Goal: Check status: Verify the current state of an ongoing process or item

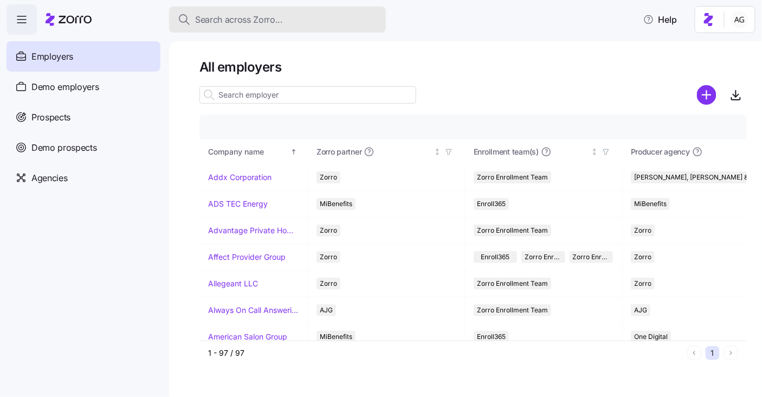
click at [258, 28] on button "Search across Zorro..." at bounding box center [277, 20] width 217 height 26
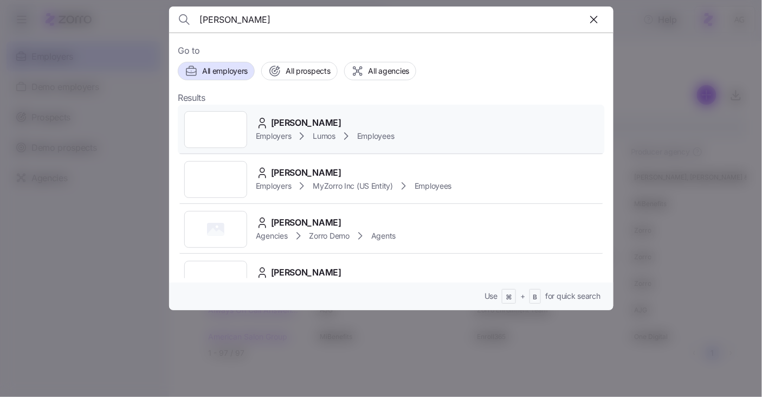
type input "ann marie gorcz"
click at [312, 118] on span "[PERSON_NAME]" at bounding box center [306, 123] width 70 height 14
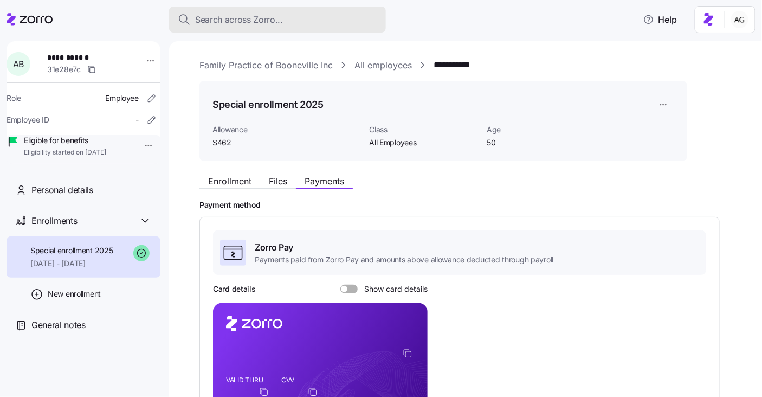
click at [289, 15] on div "Search across Zorro..." at bounding box center [277, 20] width 199 height 14
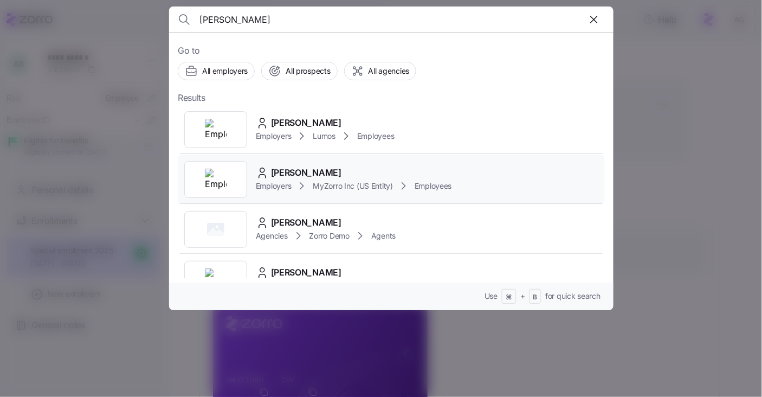
type input "ann marie gorc"
click at [270, 169] on div "Ann Marie Gorczyca" at bounding box center [354, 173] width 196 height 14
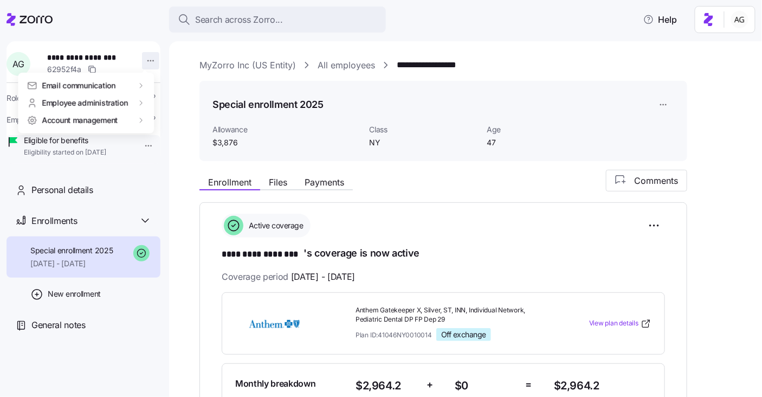
click at [143, 59] on html "**********" at bounding box center [381, 195] width 762 height 390
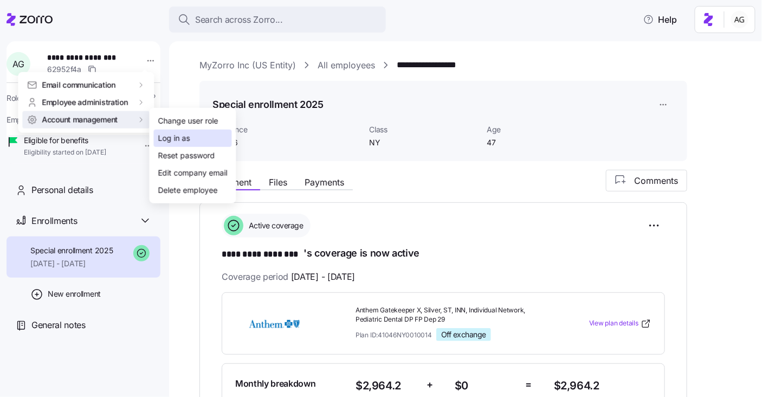
click at [171, 135] on div "Log in as" at bounding box center [174, 138] width 32 height 12
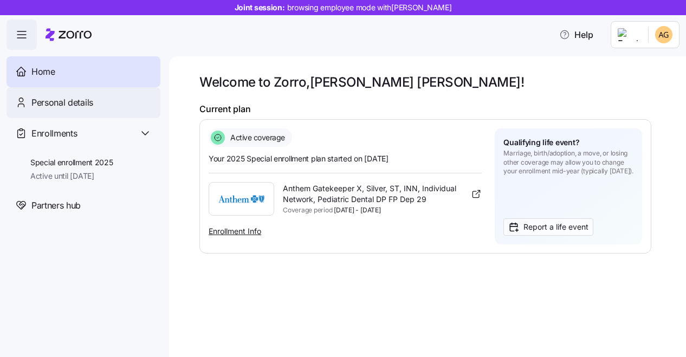
click at [122, 107] on div "Personal details" at bounding box center [91, 103] width 120 height 14
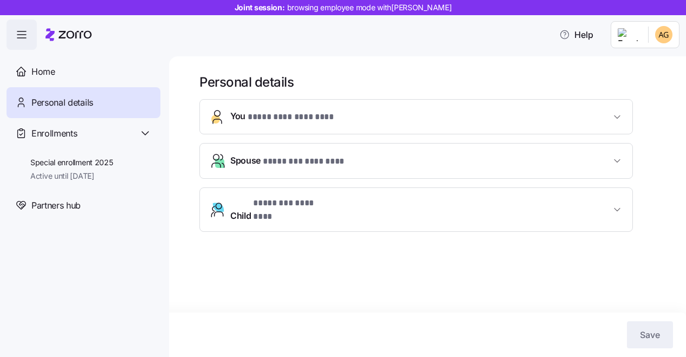
click at [291, 120] on span "* ********* ******** *" at bounding box center [291, 118] width 86 height 14
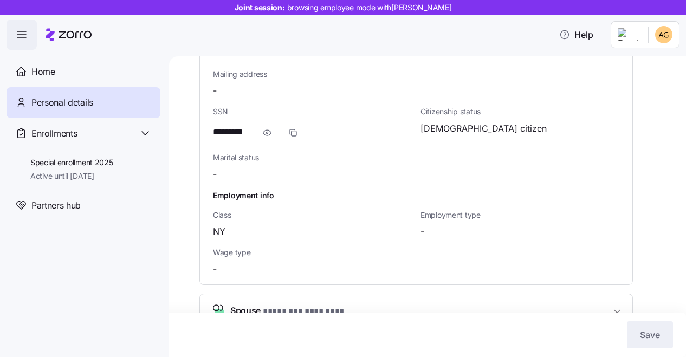
scroll to position [462, 0]
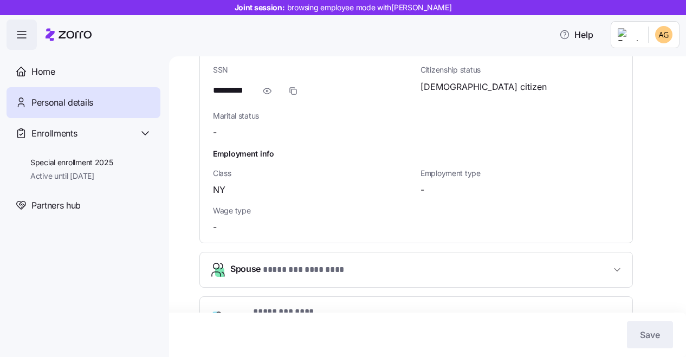
click at [286, 263] on span "* ******** ******** *" at bounding box center [304, 270] width 82 height 14
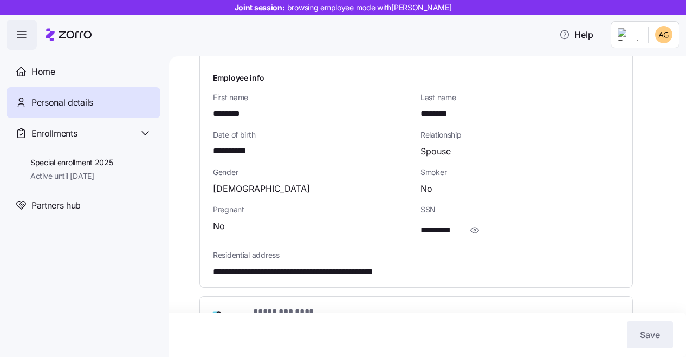
scroll to position [687, 0]
click at [283, 305] on span "* ******** ******** *" at bounding box center [290, 312] width 74 height 14
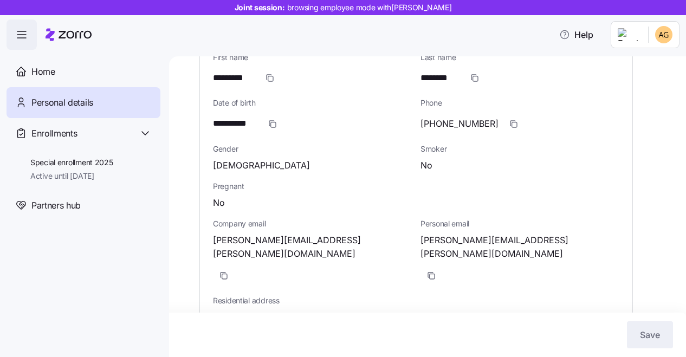
scroll to position [86, 0]
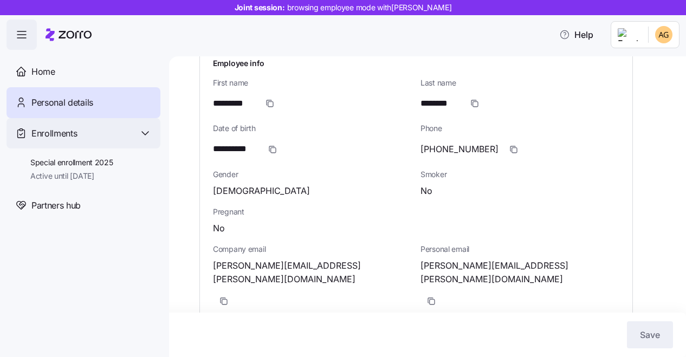
click at [85, 133] on div "Enrollments" at bounding box center [91, 134] width 120 height 14
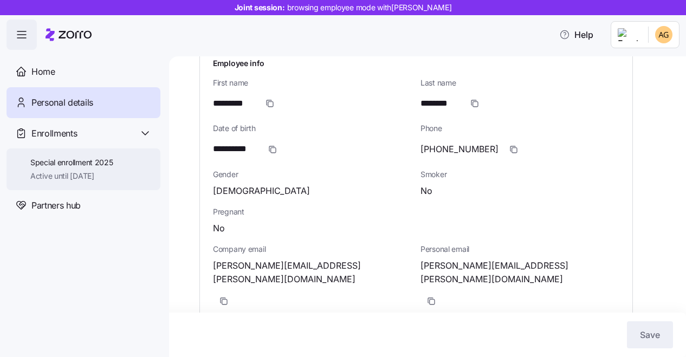
click at [74, 177] on span "Active until [DATE]" at bounding box center [71, 176] width 83 height 11
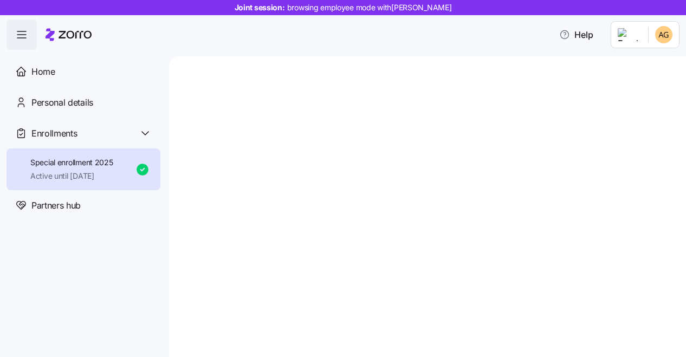
click at [50, 72] on span "Home" at bounding box center [43, 72] width 24 height 14
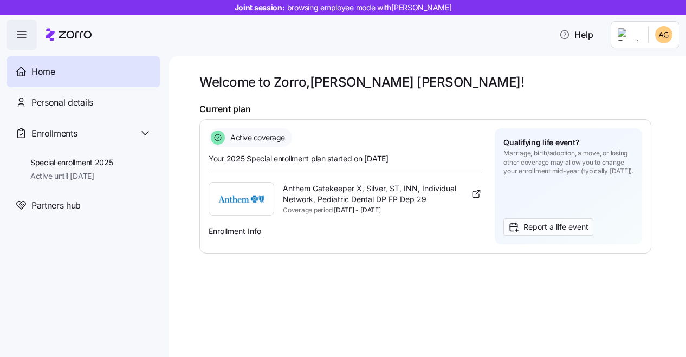
click at [250, 163] on span "Your 2025 Special enrollment plan started on [DATE]" at bounding box center [345, 158] width 273 height 11
click at [240, 230] on link "Enrollment Info" at bounding box center [235, 230] width 53 height 9
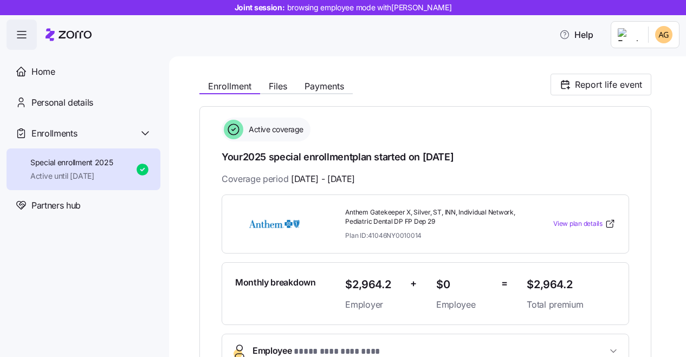
click at [275, 93] on div "Enrollment Files Payments" at bounding box center [275, 87] width 153 height 13
click at [274, 87] on span "Files" at bounding box center [278, 86] width 18 height 9
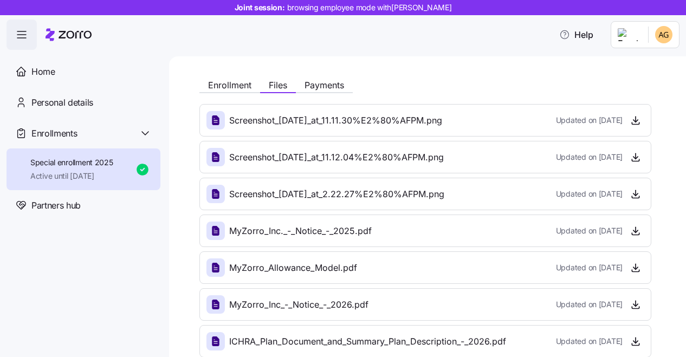
click at [329, 78] on div "Enrollment Files Payments" at bounding box center [425, 84] width 452 height 20
click at [328, 88] on span "Payments" at bounding box center [324, 85] width 40 height 9
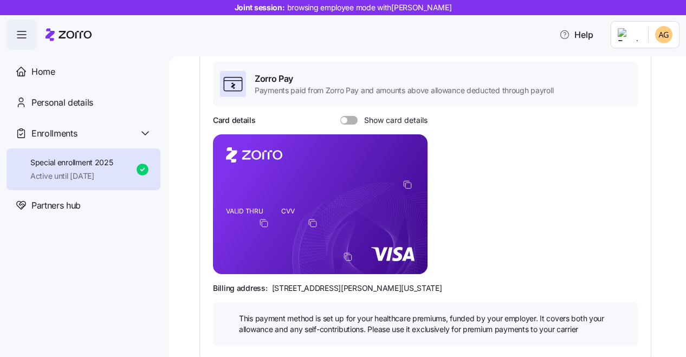
scroll to position [96, 0]
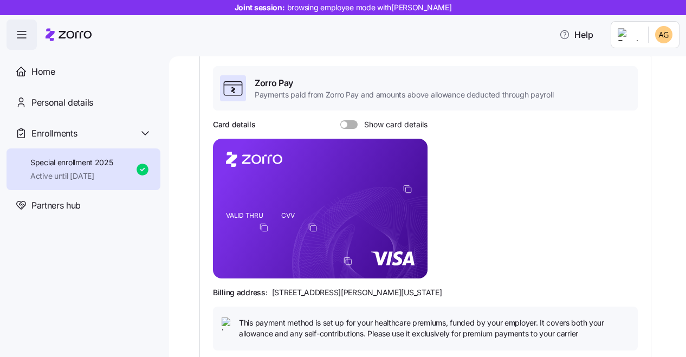
click at [351, 122] on span at bounding box center [352, 124] width 11 height 9
click at [340, 120] on input "Show card details" at bounding box center [340, 120] width 0 height 0
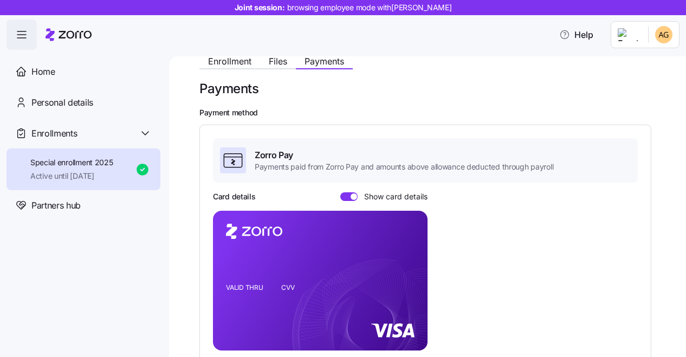
scroll to position [16, 0]
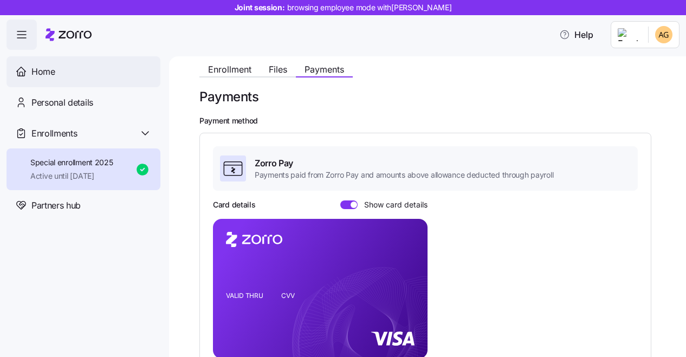
click at [70, 69] on div "Home" at bounding box center [91, 72] width 120 height 14
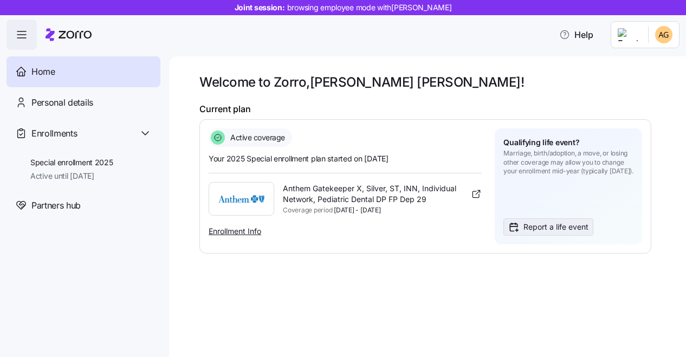
click at [561, 228] on span "Report a life event" at bounding box center [555, 227] width 65 height 12
